Goal: Information Seeking & Learning: Learn about a topic

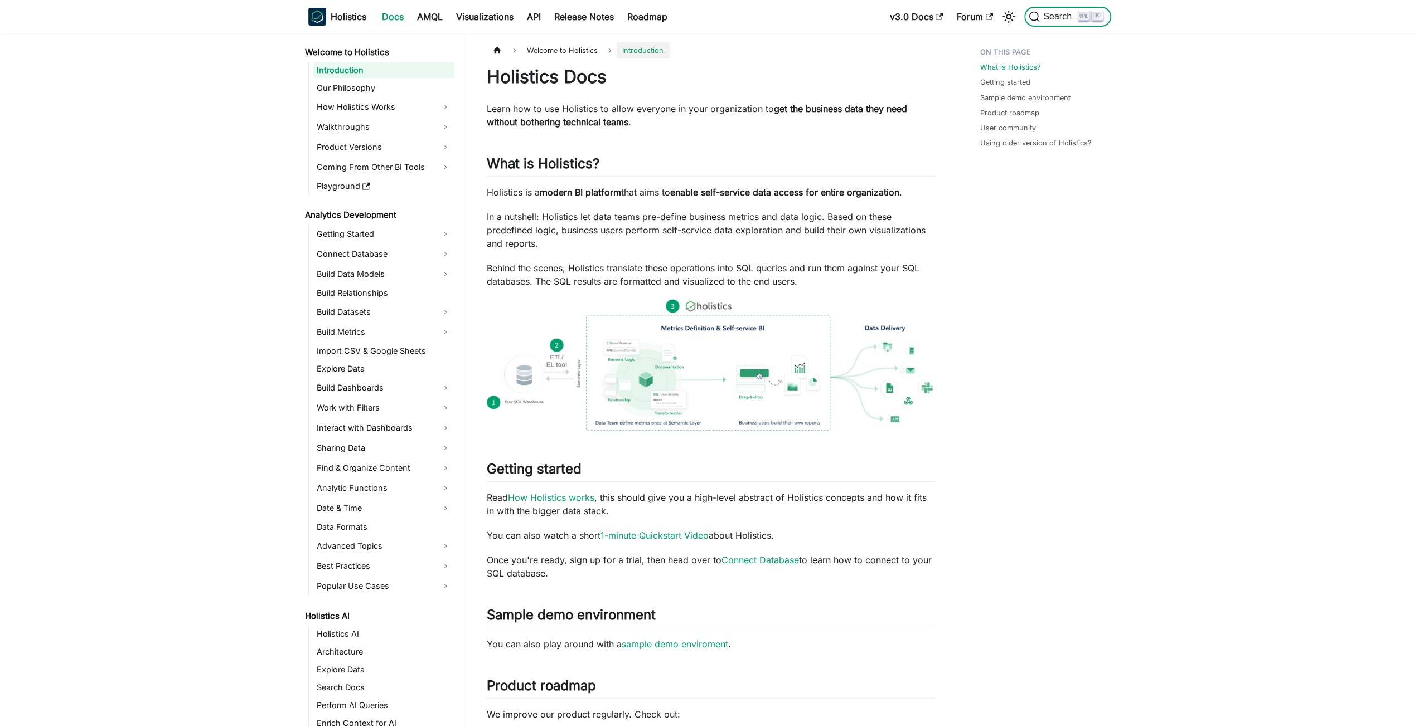
click at [1048, 25] on button "Search K" at bounding box center [1067, 17] width 86 height 20
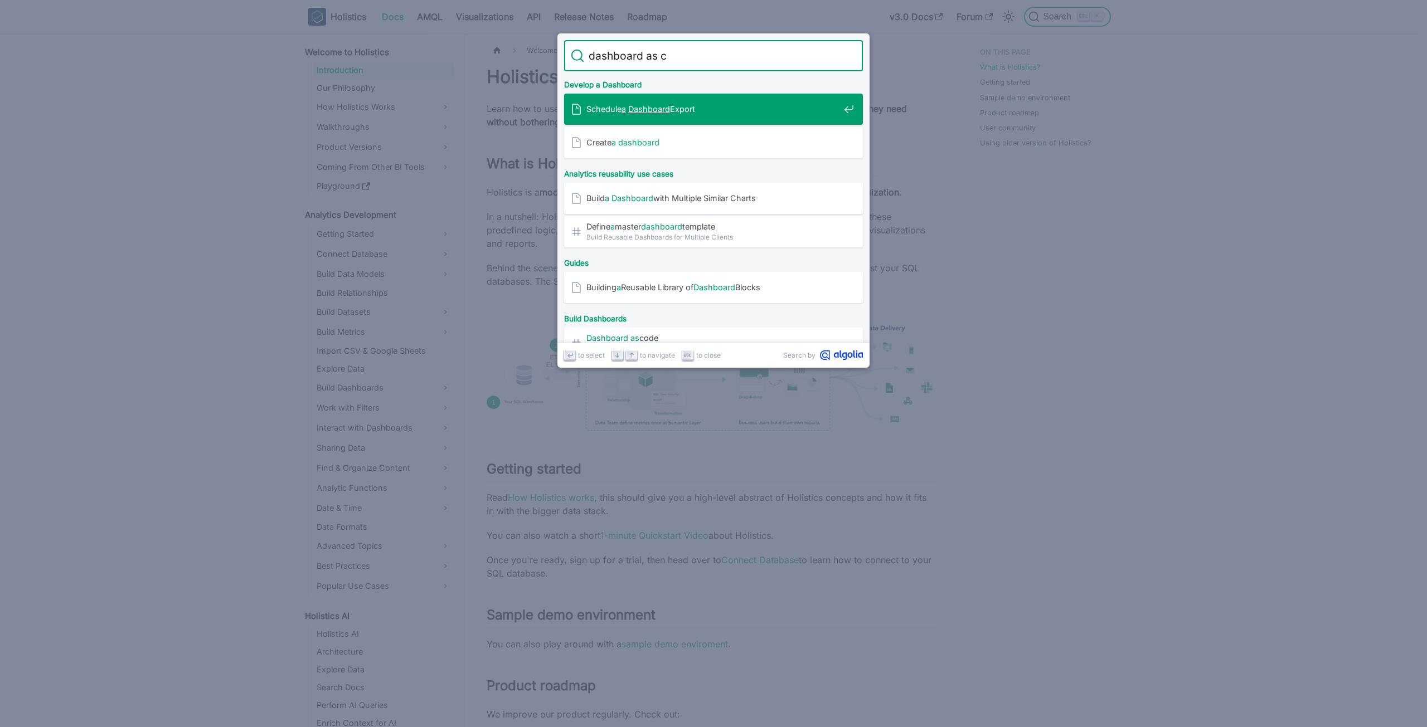
type input "dashboard as co"
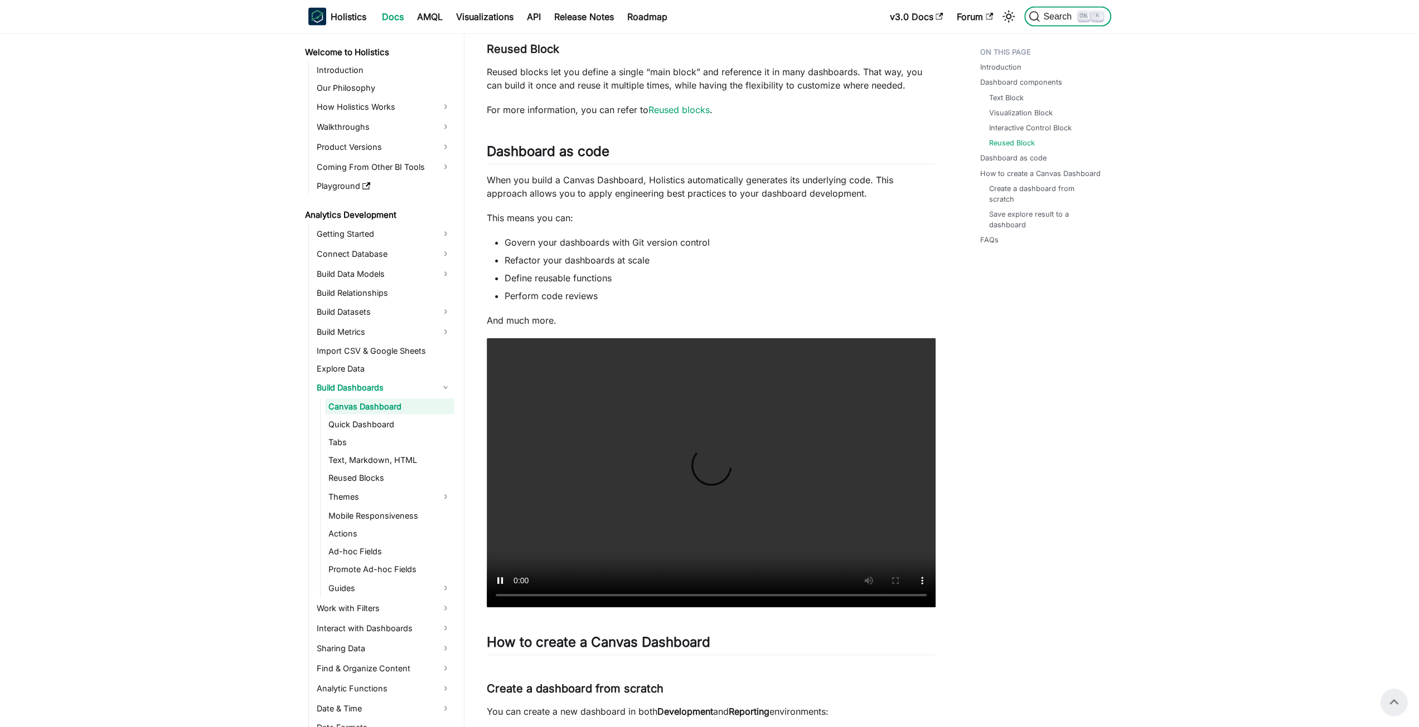
scroll to position [2088, 0]
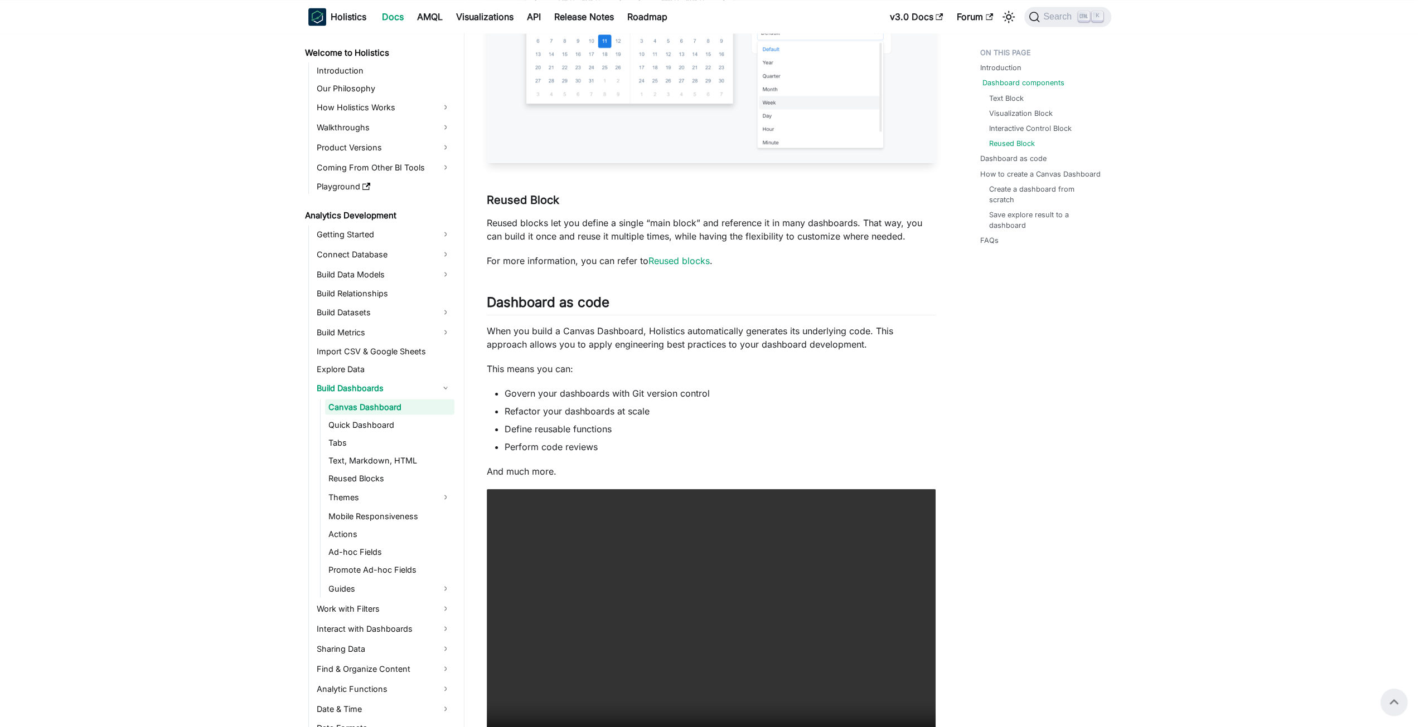
click at [1013, 84] on link "Dashboard components" at bounding box center [1023, 82] width 82 height 11
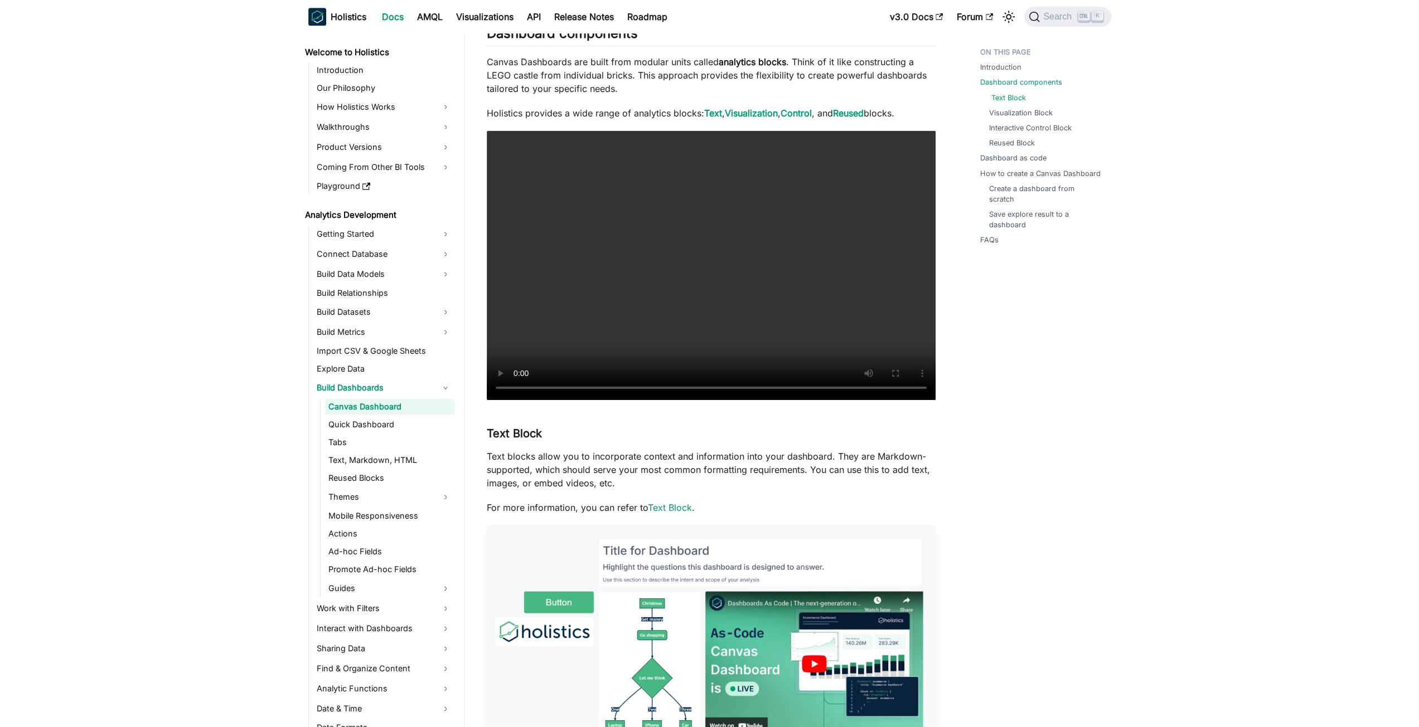
click at [1012, 94] on link "Text Block" at bounding box center [1008, 98] width 35 height 11
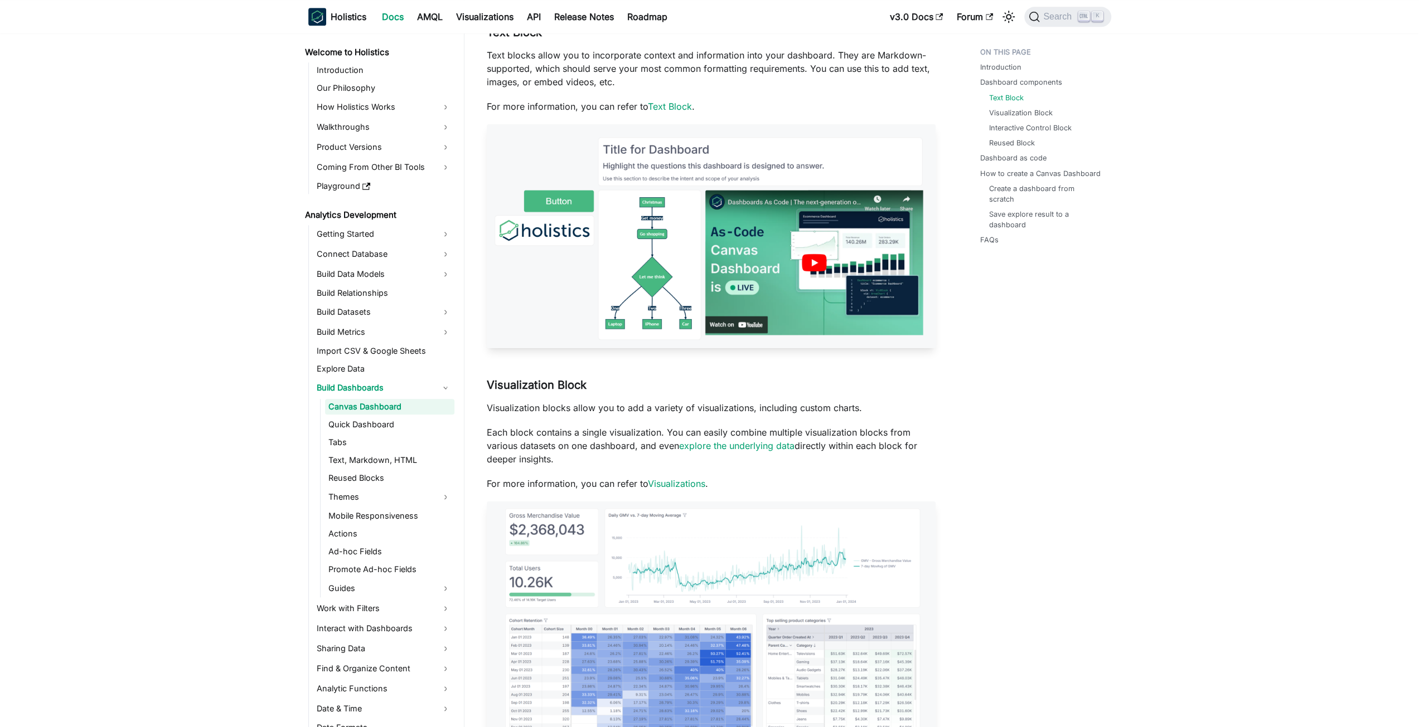
click at [1013, 104] on ul "Text Block Visualization Block Interactive Control Block Reused Block" at bounding box center [1042, 121] width 124 height 56
click at [1002, 61] on ul "Introduction Dashboard components Text Block Visualization Block Interactive Co…" at bounding box center [1040, 148] width 138 height 212
click at [1003, 70] on link "Introduction" at bounding box center [1002, 67] width 41 height 11
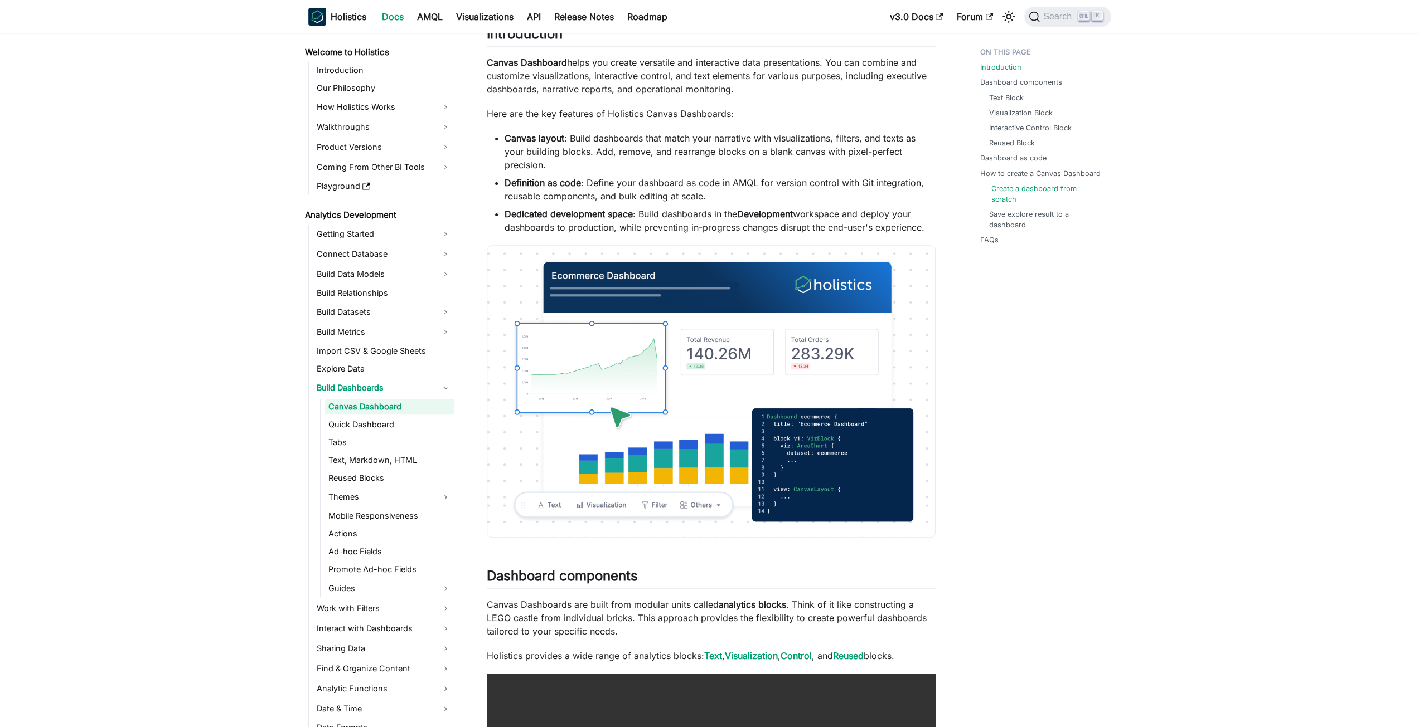
click at [1041, 184] on link "Create a dashboard from scratch" at bounding box center [1046, 193] width 111 height 21
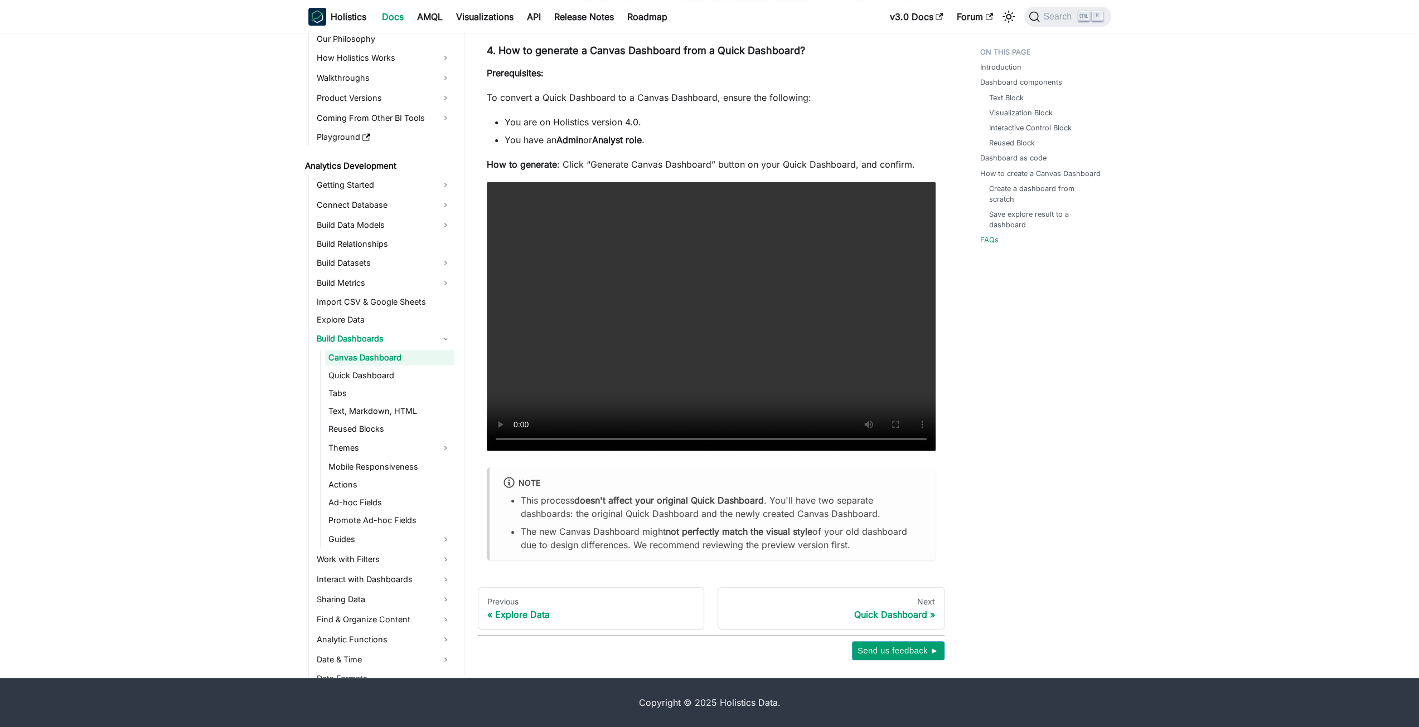
scroll to position [4429, 0]
click at [359, 412] on link "Text, Markdown, HTML" at bounding box center [389, 412] width 129 height 16
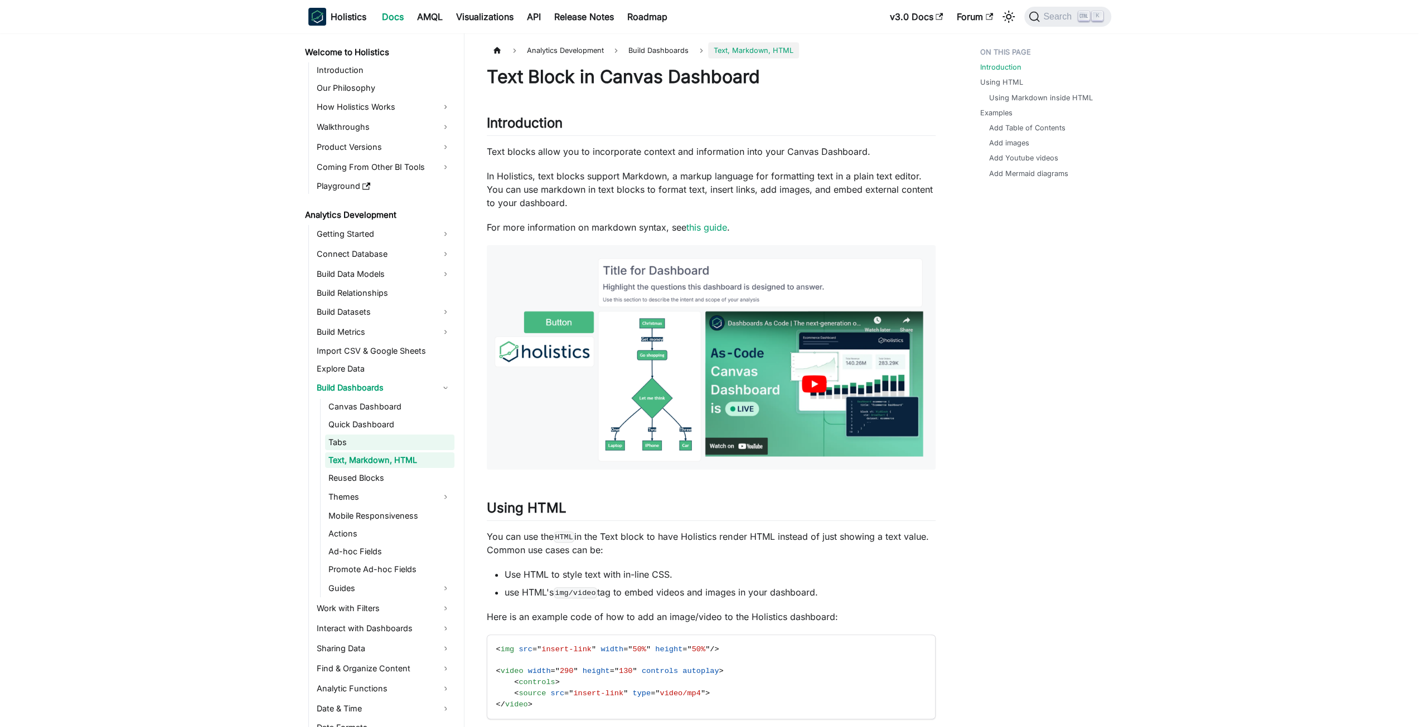
click at [346, 439] on link "Tabs" at bounding box center [389, 443] width 129 height 16
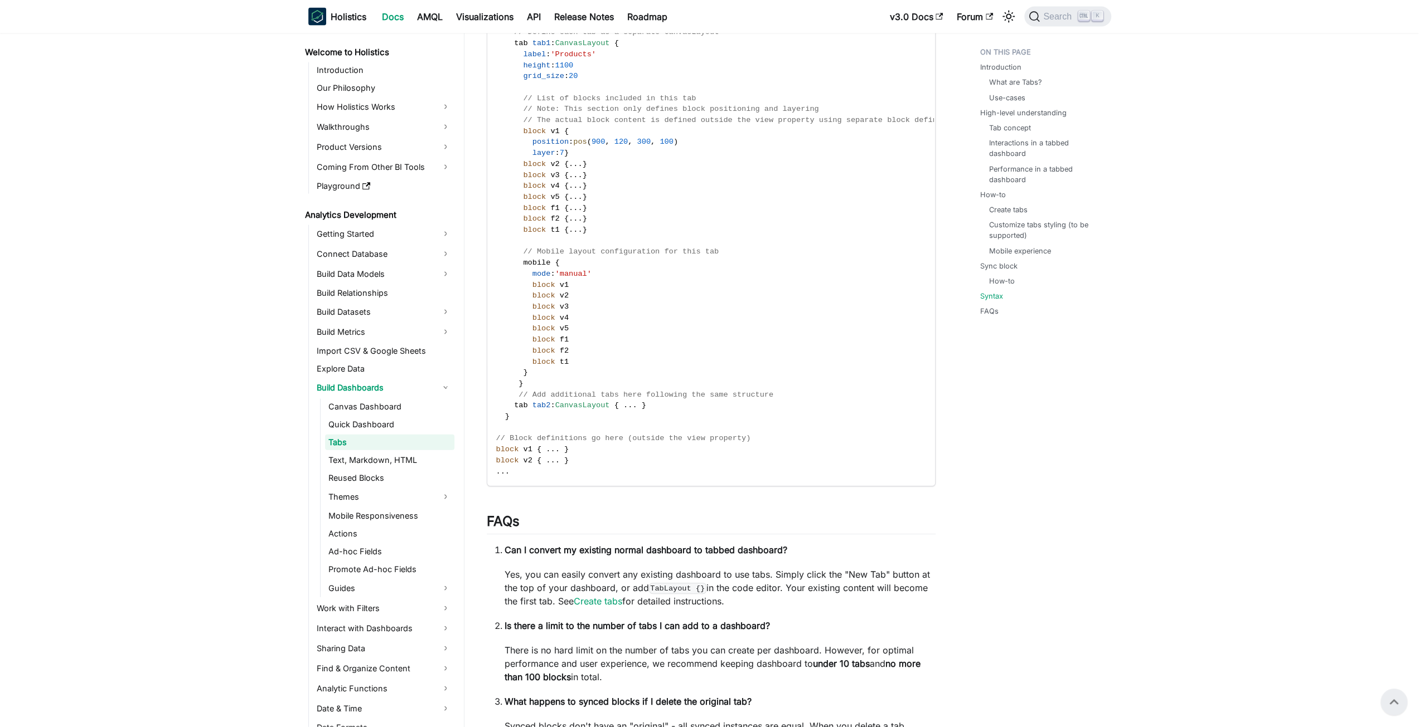
scroll to position [2423, 0]
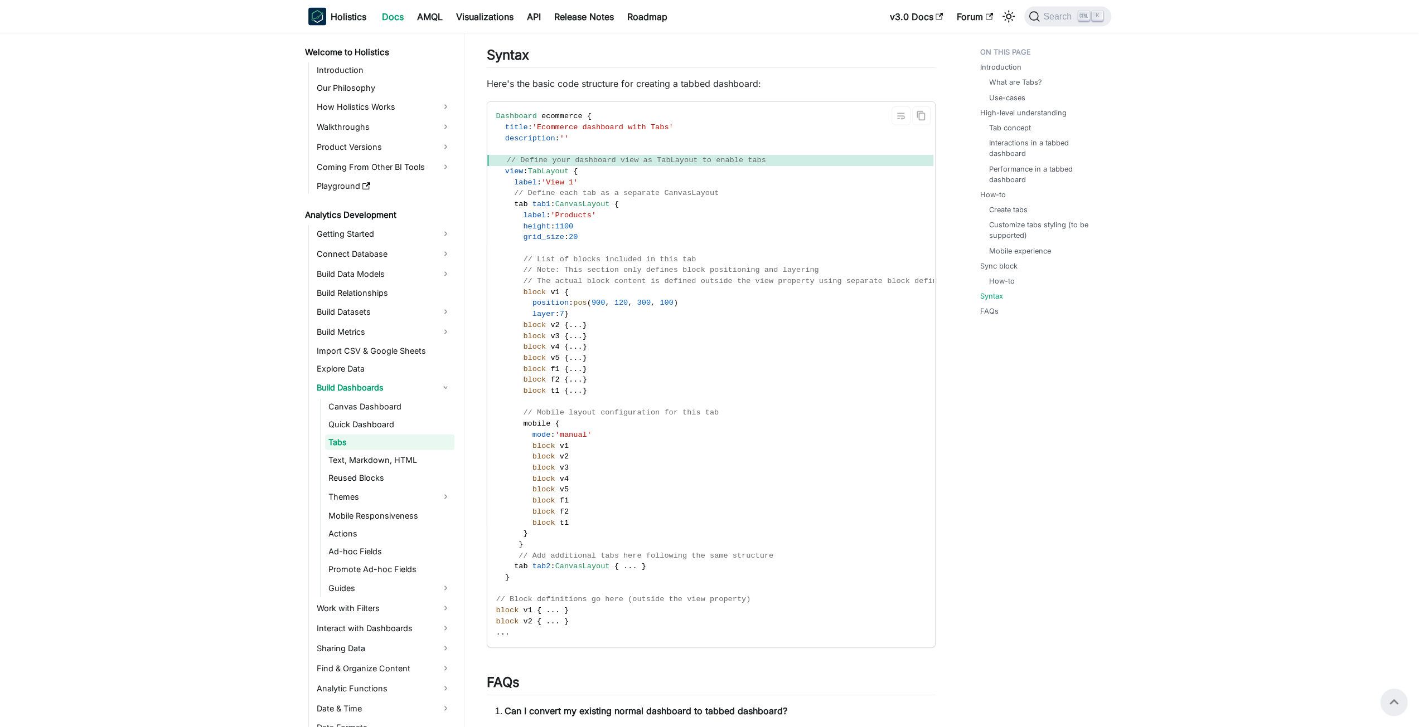
click at [659, 307] on span "100" at bounding box center [665, 303] width 13 height 8
